Goal: Navigation & Orientation: Find specific page/section

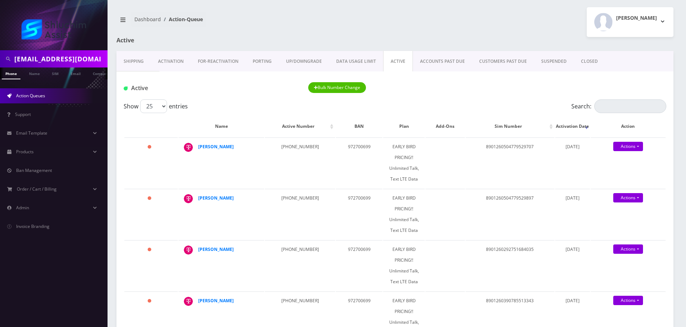
click at [142, 64] on link "Shipping" at bounding box center [134, 61] width 34 height 21
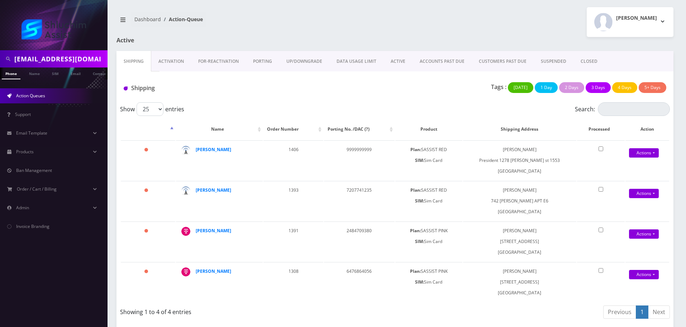
click at [181, 61] on link "Activation" at bounding box center [171, 61] width 40 height 21
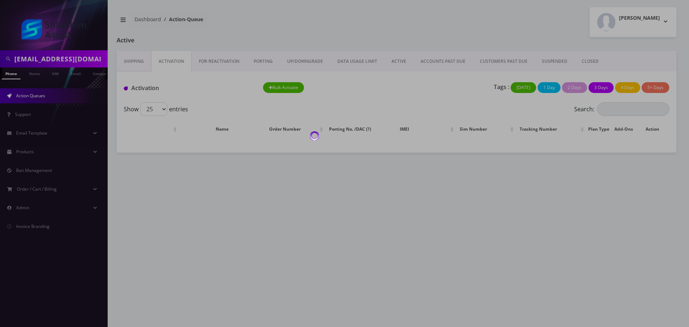
click at [228, 62] on div at bounding box center [344, 163] width 689 height 327
click at [316, 41] on div at bounding box center [344, 163] width 689 height 327
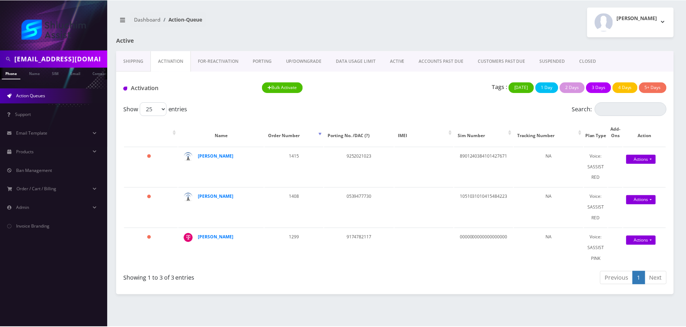
scroll to position [0, 4]
click at [79, 56] on input "[EMAIL_ADDRESS][DOMAIN_NAME]" at bounding box center [59, 59] width 91 height 14
click at [160, 36] on div "Dashboard Action-Queue [PERSON_NAME] Logout" at bounding box center [396, 22] width 570 height 30
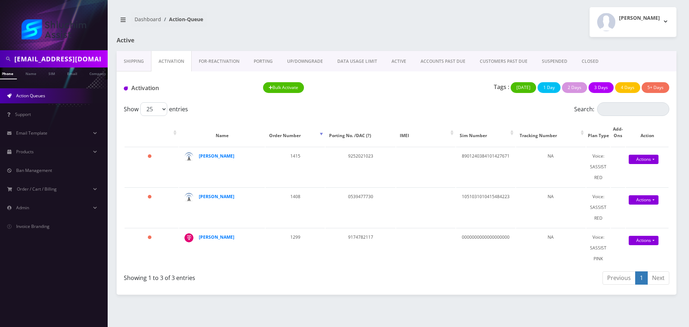
click at [134, 55] on link "Shipping" at bounding box center [134, 61] width 34 height 21
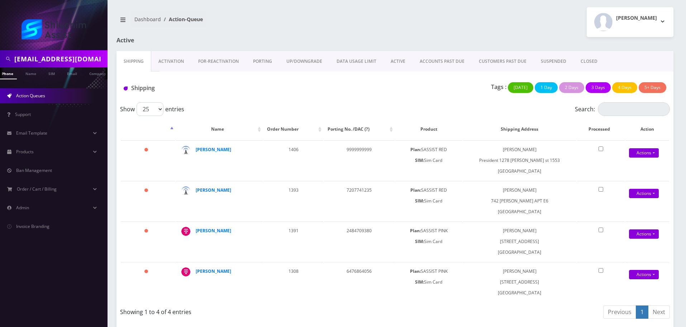
click at [429, 58] on link "ACCOUNTS PAST DUE" at bounding box center [442, 61] width 59 height 21
